Goal: Task Accomplishment & Management: Manage account settings

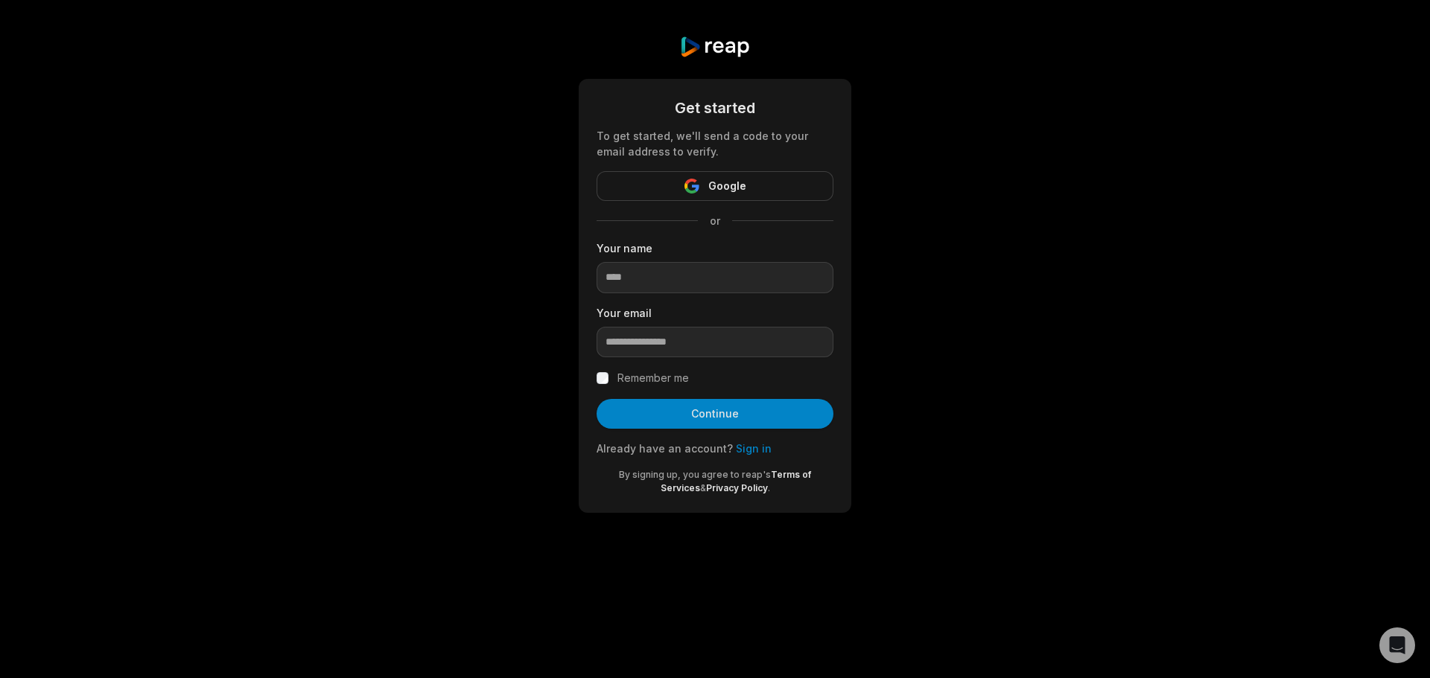
click at [920, 288] on div "Get started To get started, we'll send a code to your email address to verify. …" at bounding box center [715, 274] width 1430 height 549
click at [754, 448] on link "Sign in" at bounding box center [754, 448] width 36 height 13
click at [742, 273] on input at bounding box center [714, 277] width 237 height 31
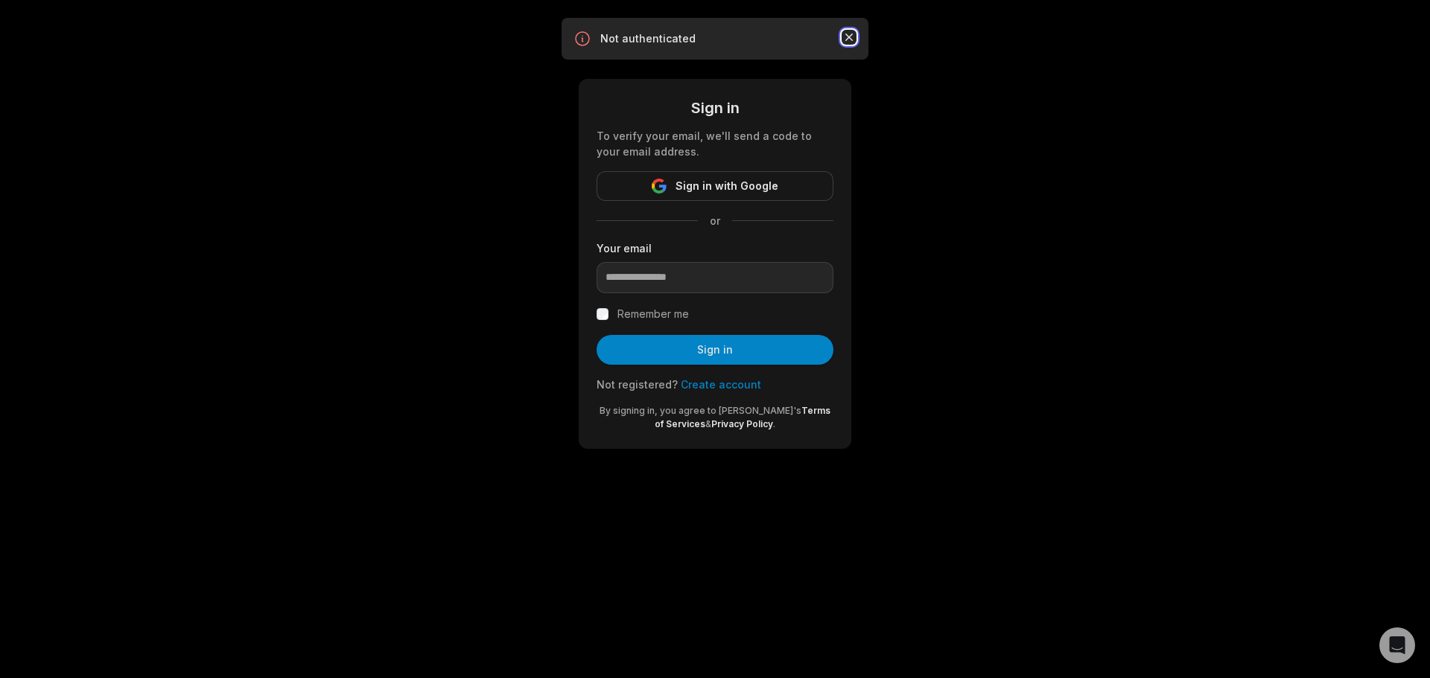
click at [847, 37] on icon "button" at bounding box center [848, 37] width 15 height 15
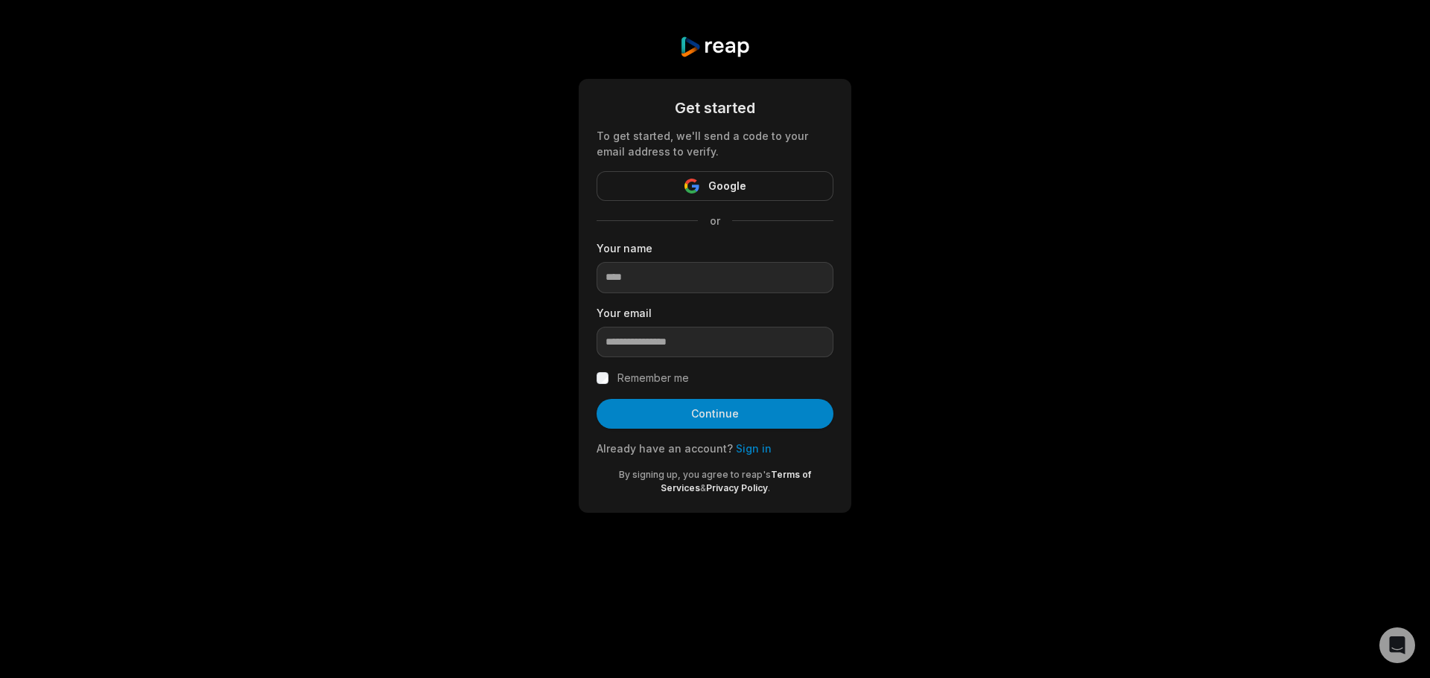
click at [726, 51] on img at bounding box center [714, 47] width 71 height 22
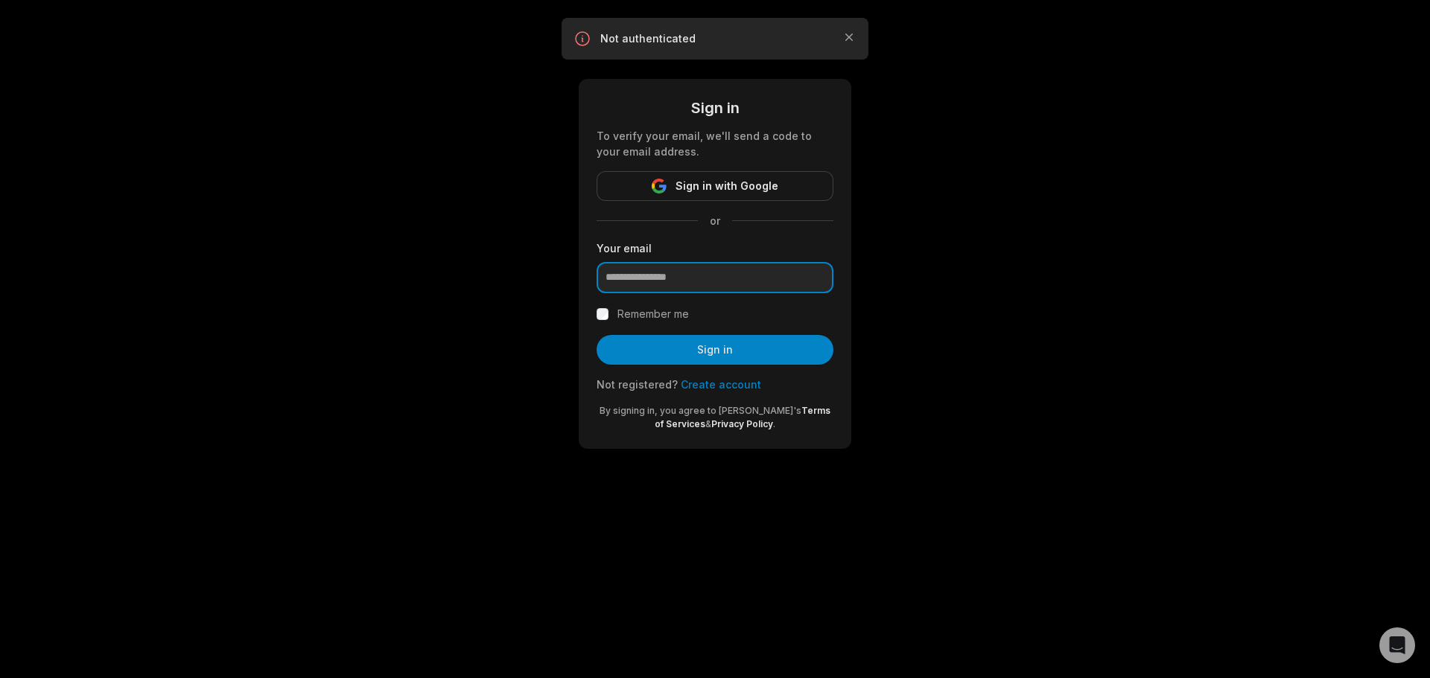
click at [694, 265] on input "email" at bounding box center [714, 277] width 237 height 31
type input "**********"
